Goal: Task Accomplishment & Management: Manage account settings

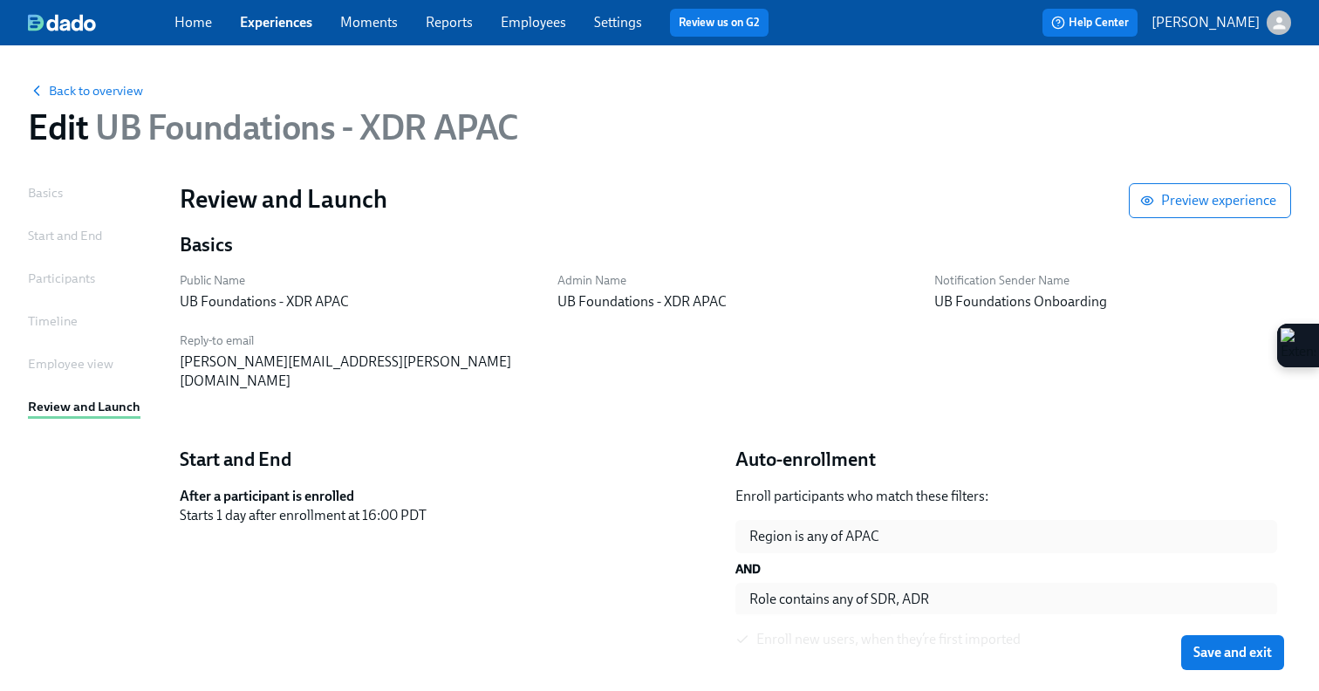
click at [519, 13] on span "Employees" at bounding box center [533, 22] width 65 height 19
click at [516, 33] on div "Home Experiences Moments Reports Employees Settings Review us on G2" at bounding box center [478, 23] width 608 height 28
click at [535, 9] on div "Home Experiences Moments Reports Employees Settings Review us on G2" at bounding box center [478, 23] width 608 height 28
click at [535, 18] on link "Employees" at bounding box center [533, 22] width 65 height 17
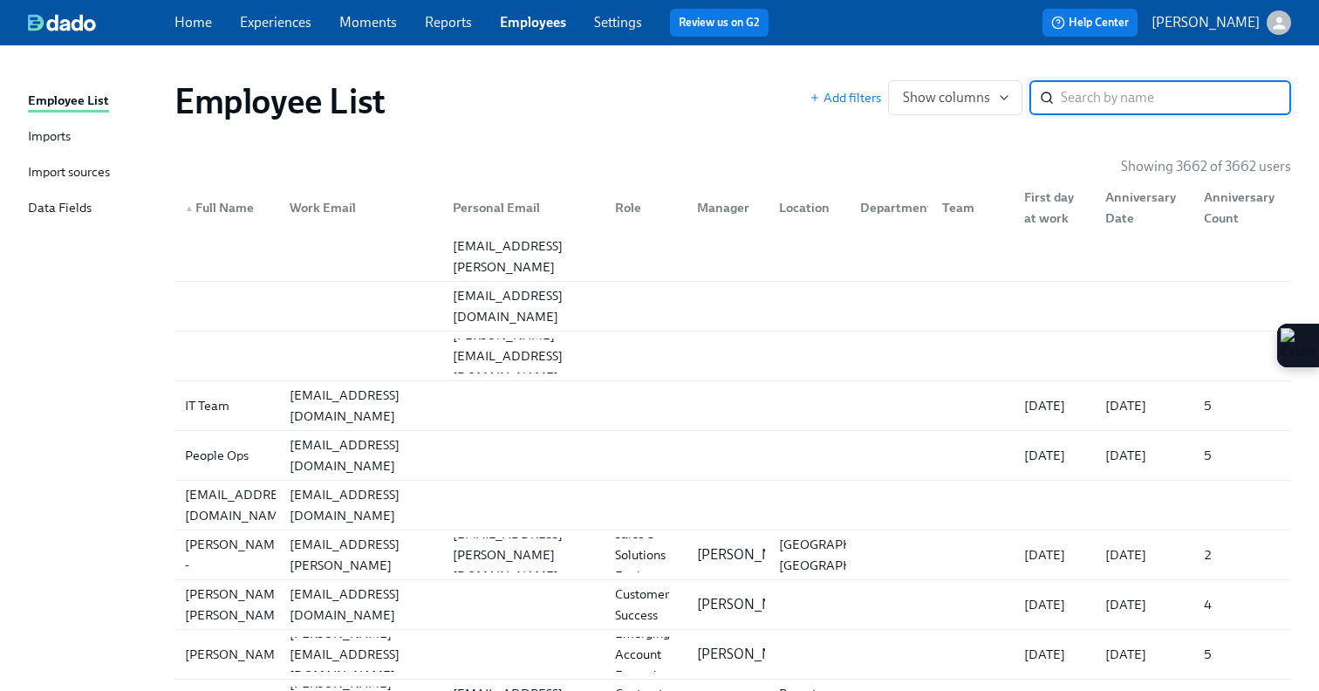
click at [82, 156] on div "Employee List Imports Import sources Data Fields" at bounding box center [101, 162] width 147 height 143
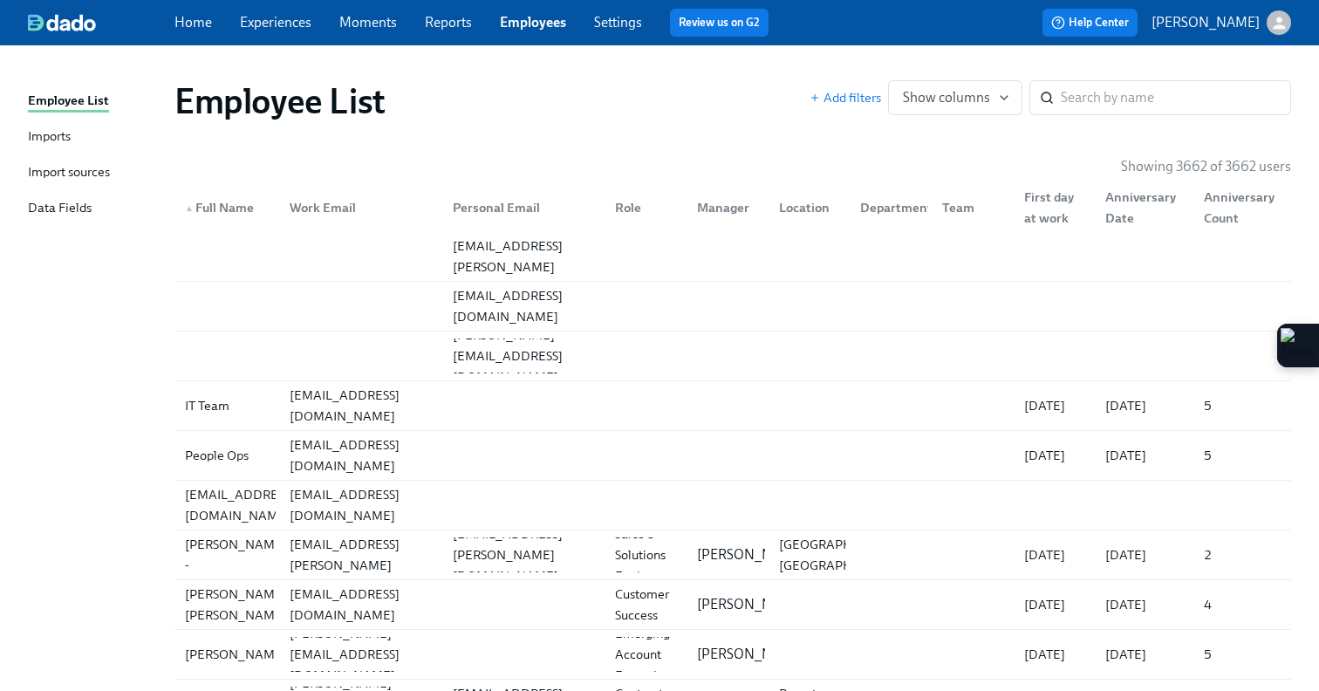
click at [80, 169] on div "Import sources" at bounding box center [69, 173] width 82 height 22
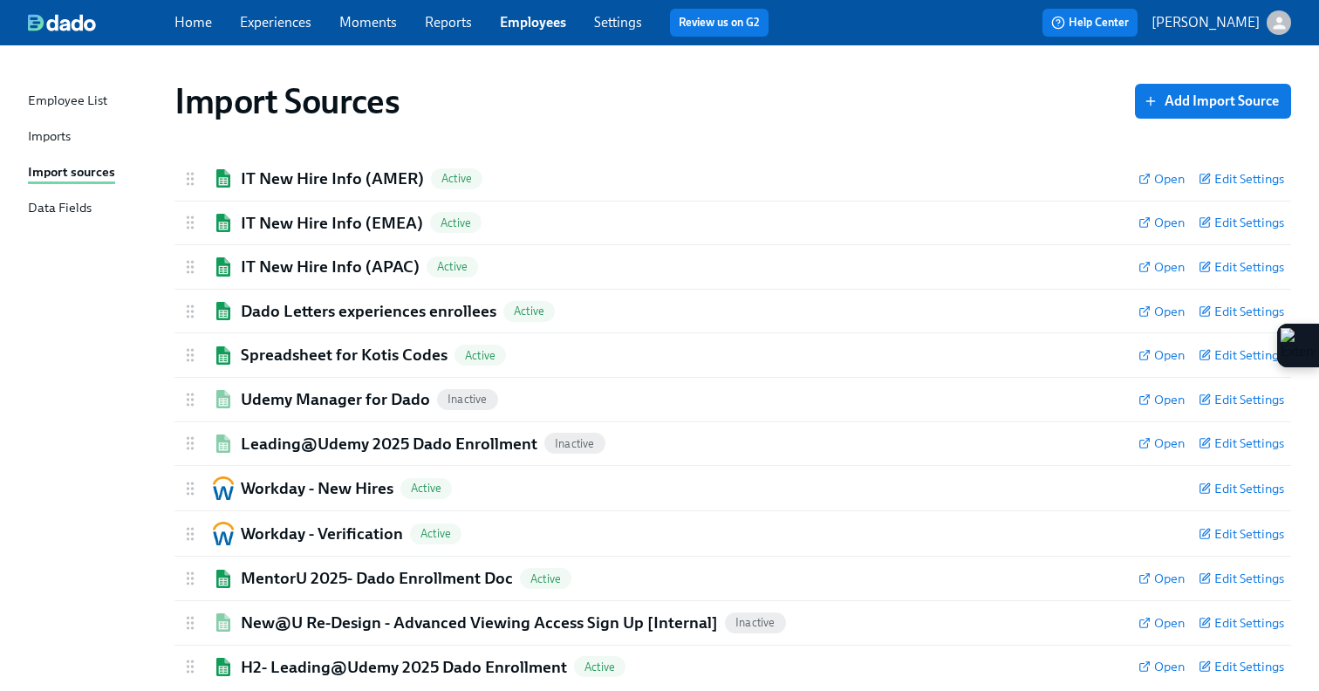
scroll to position [39, 0]
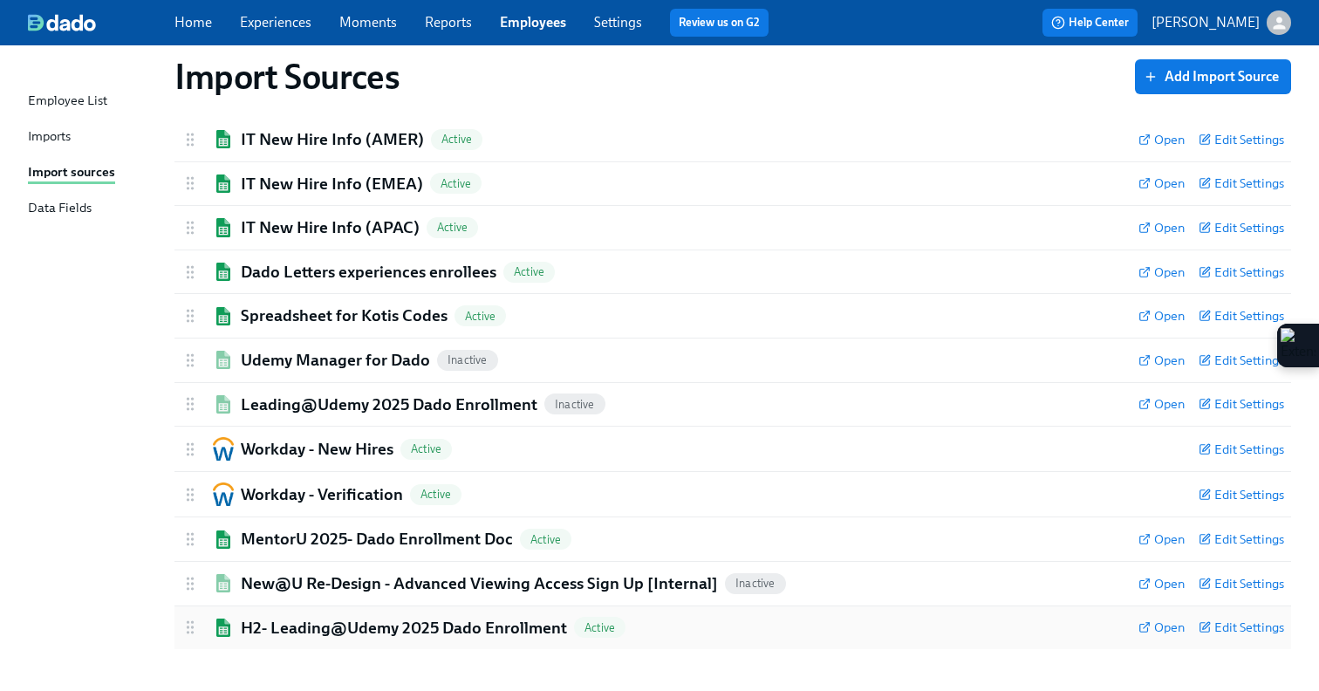
click at [311, 626] on h2 "H2- Leading@Udemy 2025 Dado Enrollment" at bounding box center [404, 628] width 326 height 23
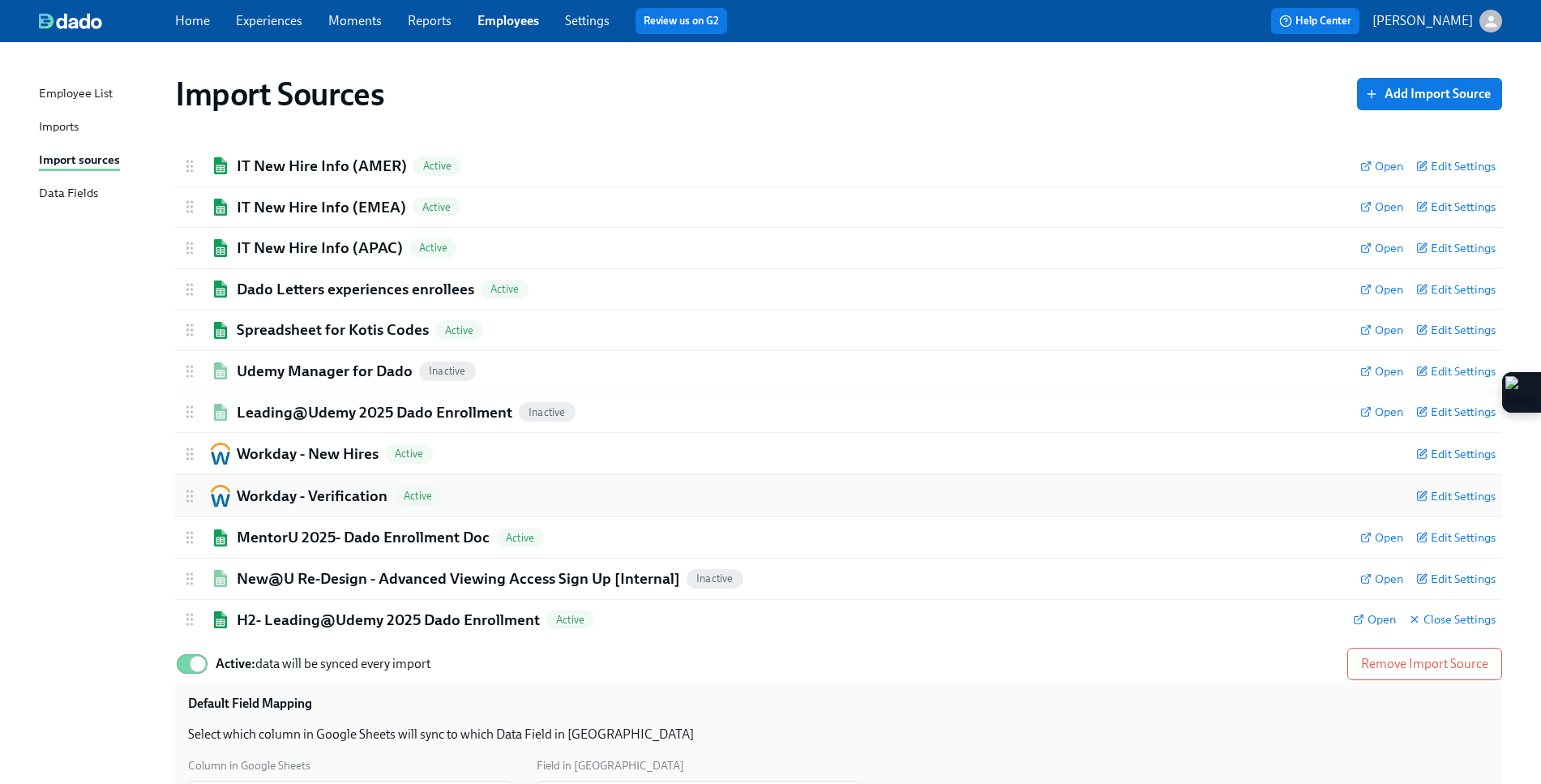
scroll to position [313, 0]
